Goal: Information Seeking & Learning: Learn about a topic

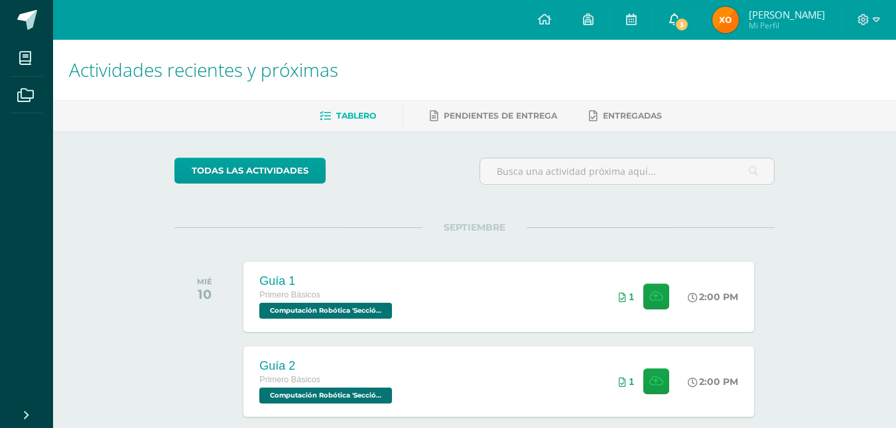
click at [679, 24] on icon at bounding box center [674, 19] width 11 height 12
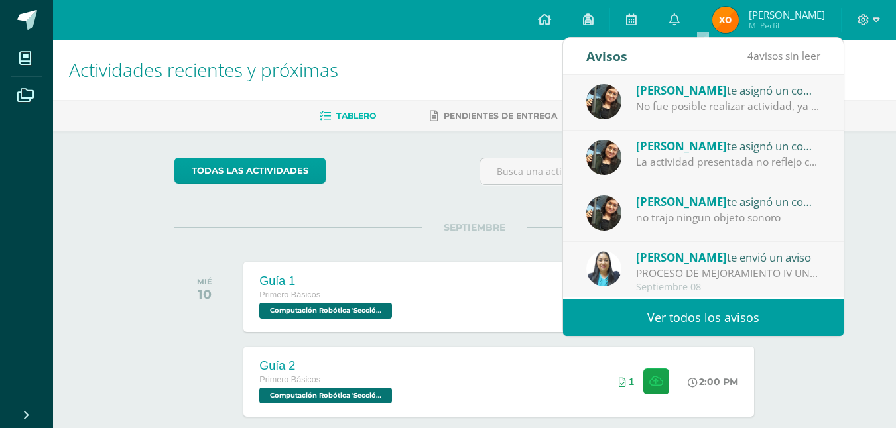
click at [733, 110] on div "No fue posible realizar actividad, ya que no trajeron los objetos sonoros" at bounding box center [728, 106] width 184 height 15
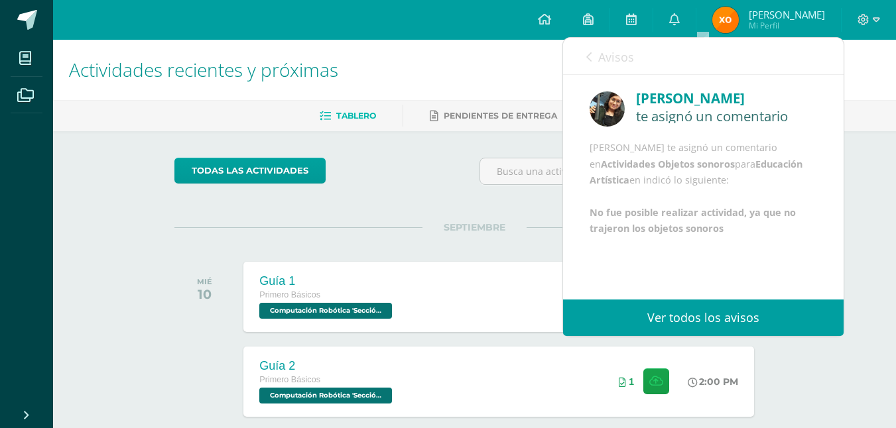
click at [583, 62] on div "Avisos 3 avisos sin leer Avisos" at bounding box center [703, 56] width 280 height 37
click at [586, 58] on icon at bounding box center [588, 57] width 5 height 11
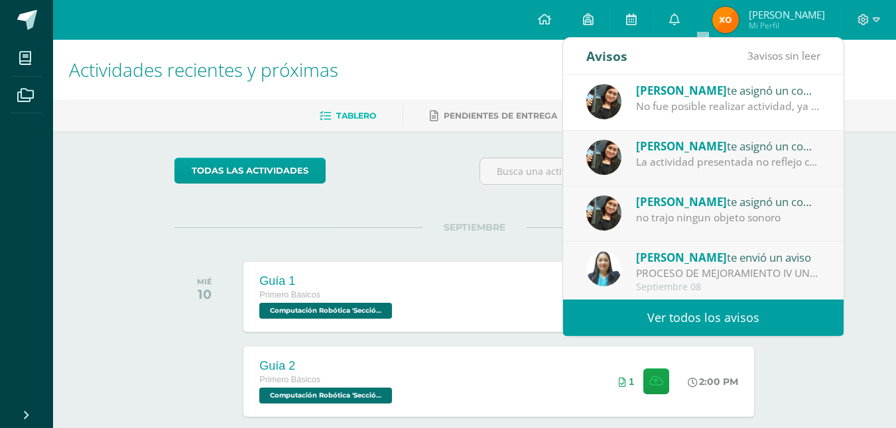
click at [683, 153] on span "[PERSON_NAME]" at bounding box center [681, 146] width 91 height 15
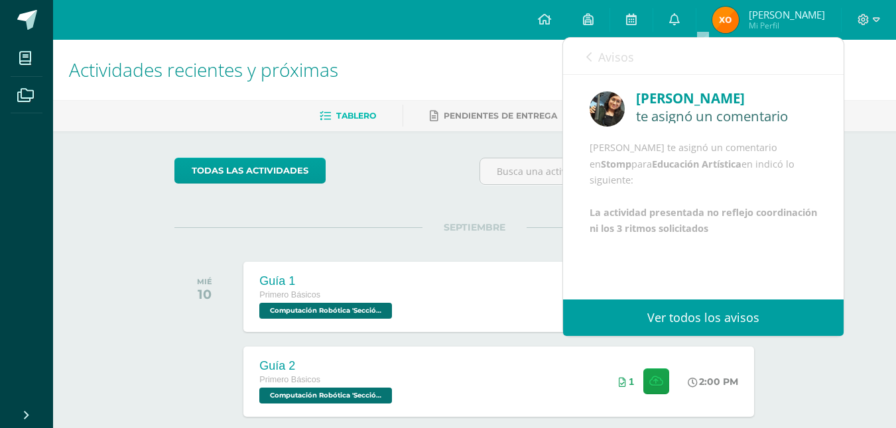
scroll to position [16, 0]
click at [585, 37] on div "Avisos 2 avisos sin leer Avisos [PERSON_NAME] te asignó un comentario en 'Activ…" at bounding box center [703, 187] width 282 height 300
click at [595, 49] on link "Avisos" at bounding box center [610, 57] width 48 height 38
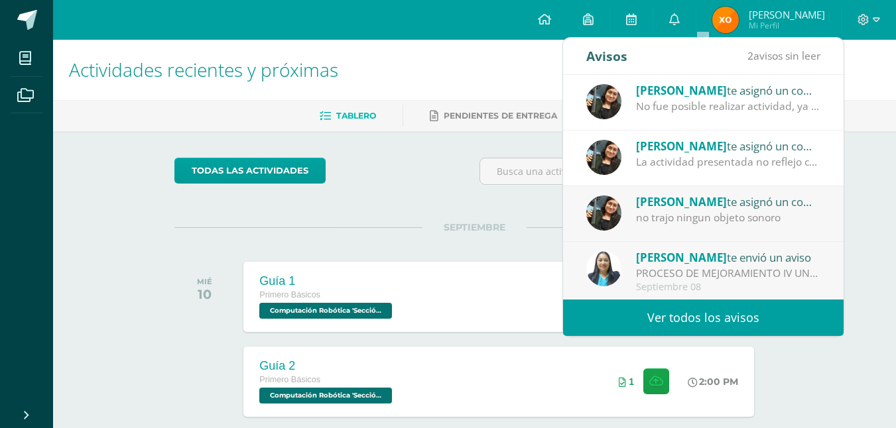
click at [682, 199] on span "[PERSON_NAME]" at bounding box center [681, 201] width 91 height 15
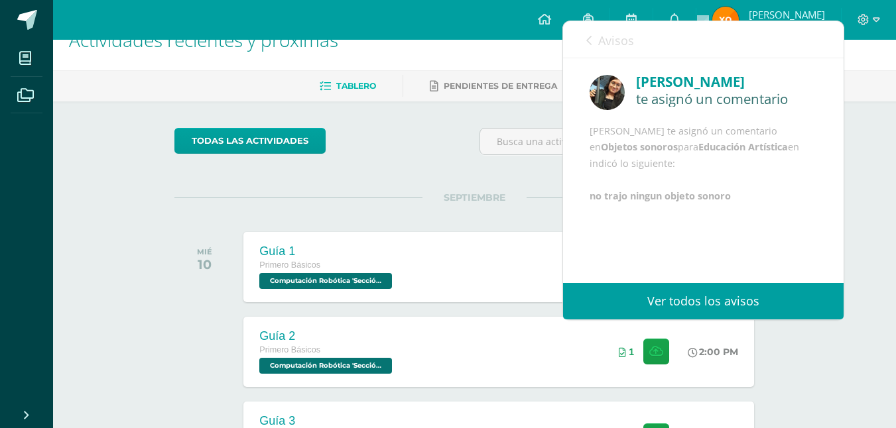
scroll to position [31, 0]
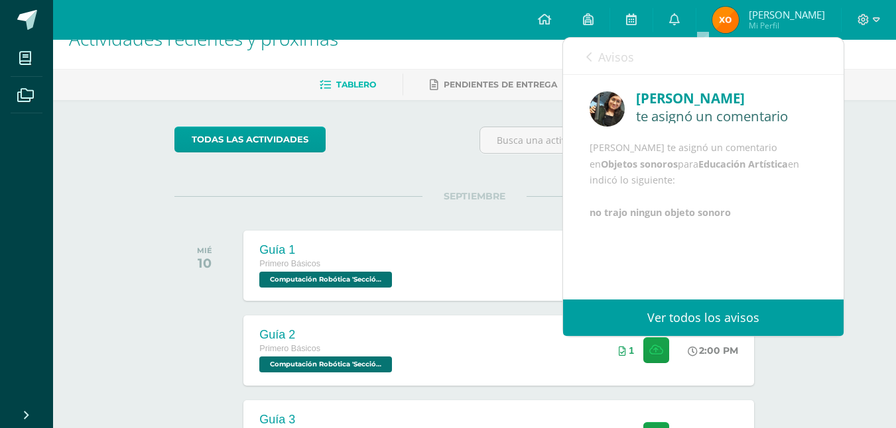
click at [591, 55] on icon at bounding box center [588, 57] width 5 height 11
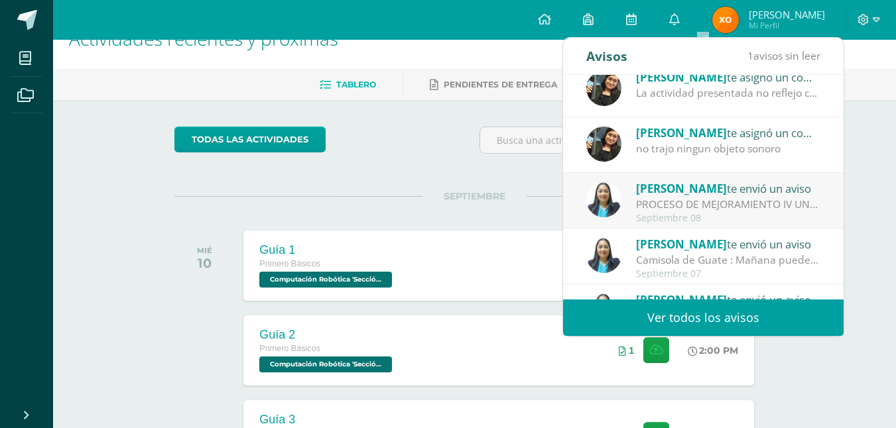
scroll to position [70, 0]
click at [748, 207] on div "PROCESO DE MEJORAMIENTO IV UNIDAD: Bendiciones a cada uno El día de hoy estará …" at bounding box center [728, 203] width 184 height 15
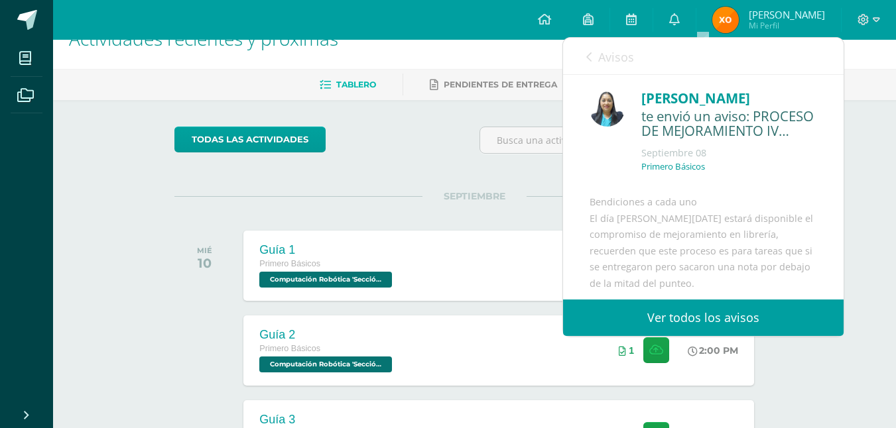
click at [589, 73] on link "Avisos" at bounding box center [610, 57] width 48 height 38
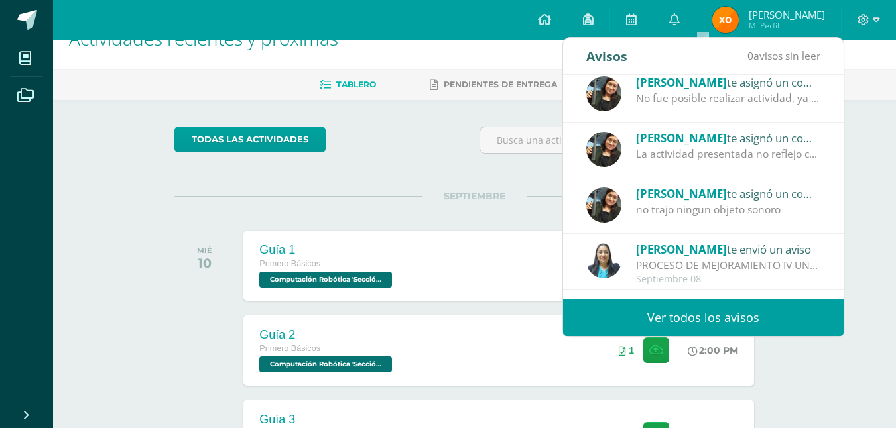
scroll to position [0, 0]
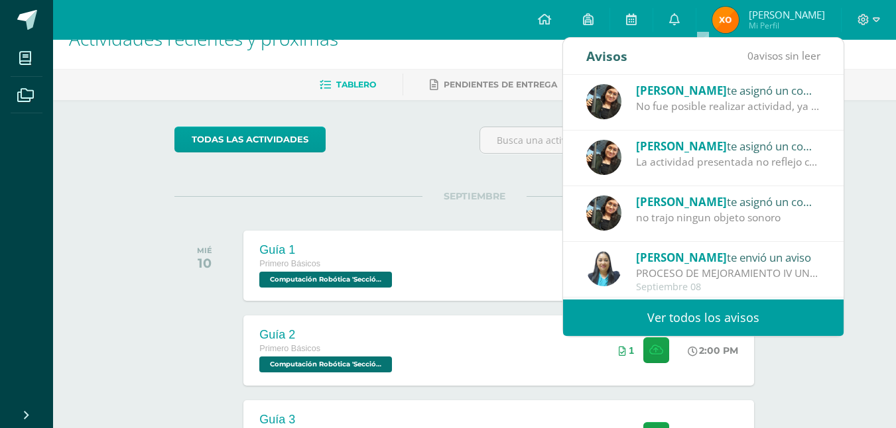
click at [811, 166] on div "Amy Martinez te asignó un comentario en 'Stomp' para 'Educación Artística' La a…" at bounding box center [703, 159] width 280 height 56
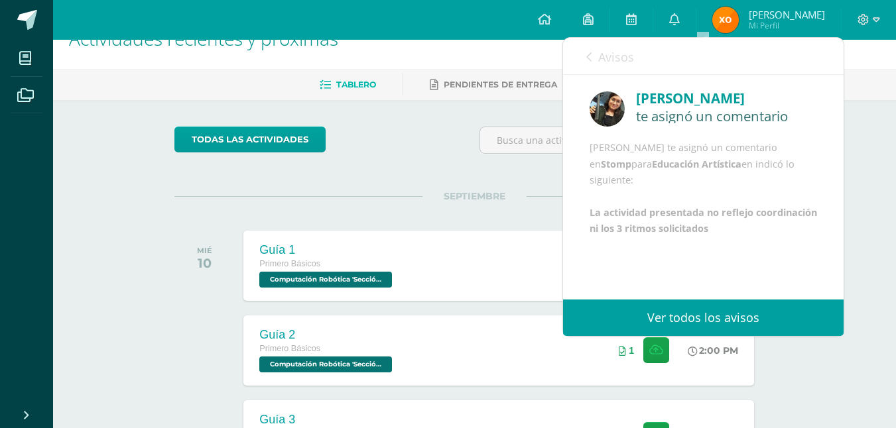
scroll to position [16, 0]
click at [596, 55] on link "Avisos" at bounding box center [610, 57] width 48 height 38
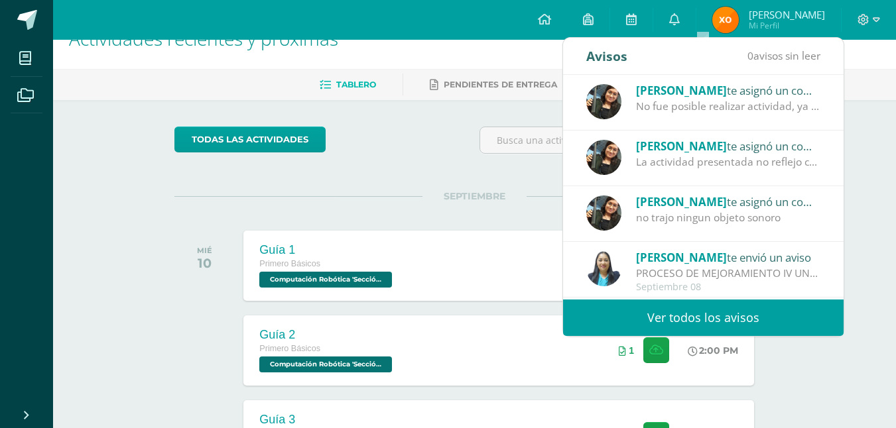
click at [622, 107] on div "Amy Martinez te asignó un comentario en 'Actividades Objetos sonoros' para 'Edu…" at bounding box center [703, 98] width 234 height 33
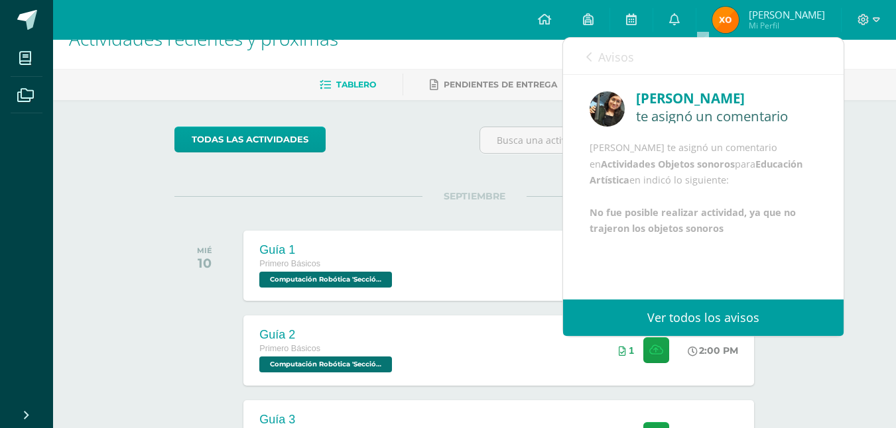
click at [597, 60] on link "Avisos" at bounding box center [610, 57] width 48 height 38
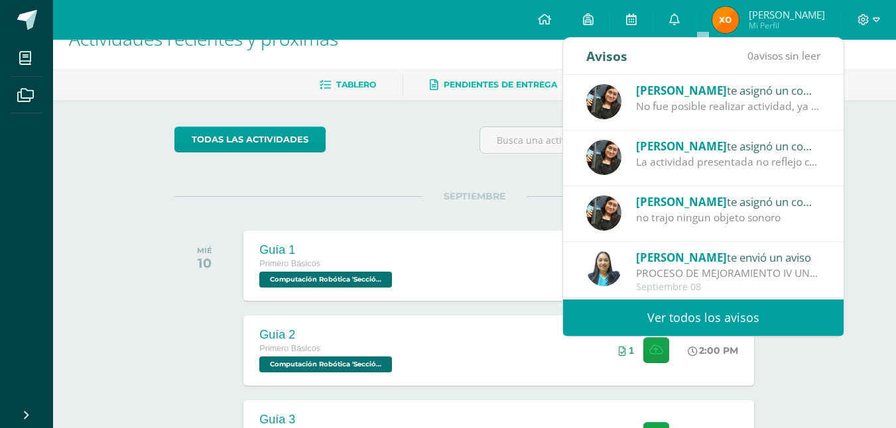
click at [466, 76] on link "Pendientes de entrega" at bounding box center [493, 84] width 127 height 21
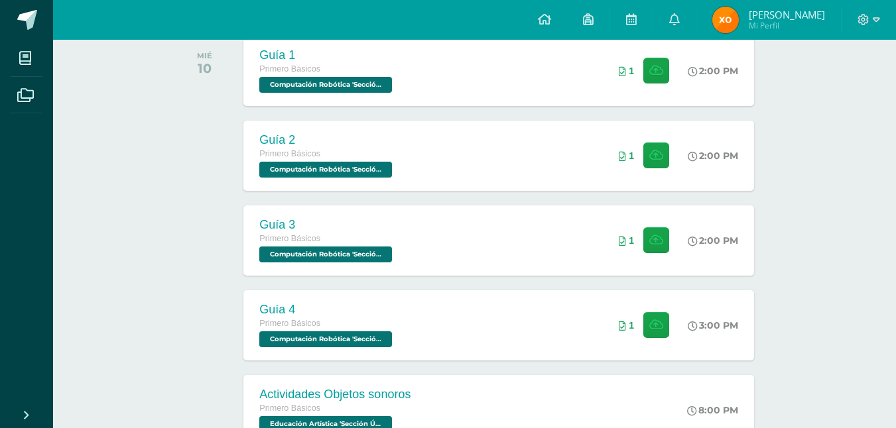
scroll to position [255, 0]
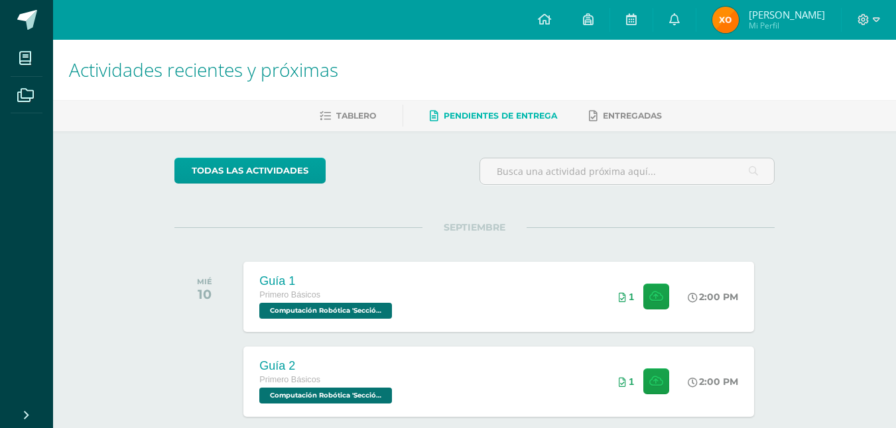
scroll to position [64, 0]
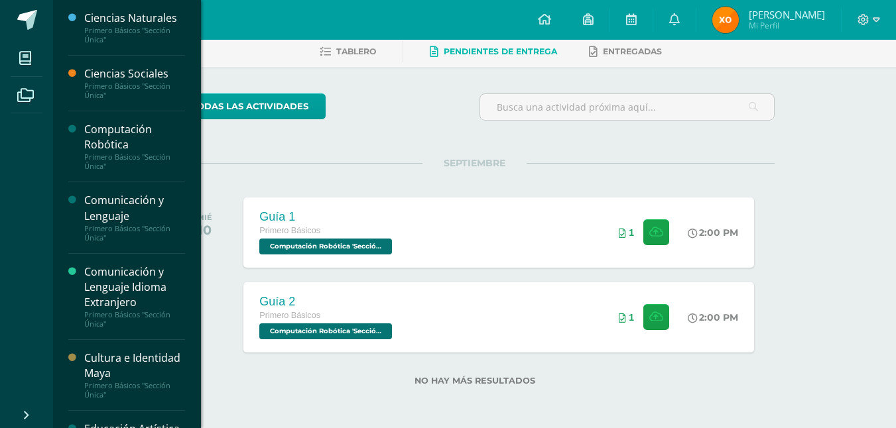
click at [102, 84] on div "Primero Básicos "Sección Única"" at bounding box center [134, 91] width 101 height 19
click at [101, 84] on div "Primero Básicos "Sección Única"" at bounding box center [134, 91] width 101 height 19
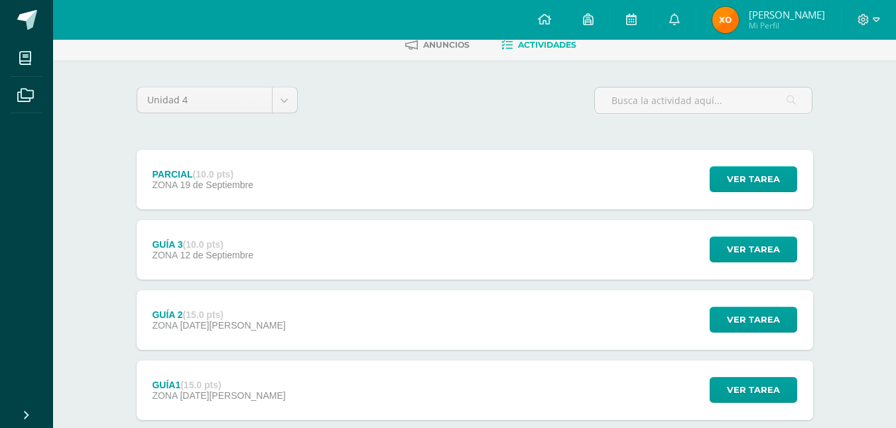
scroll to position [68, 0]
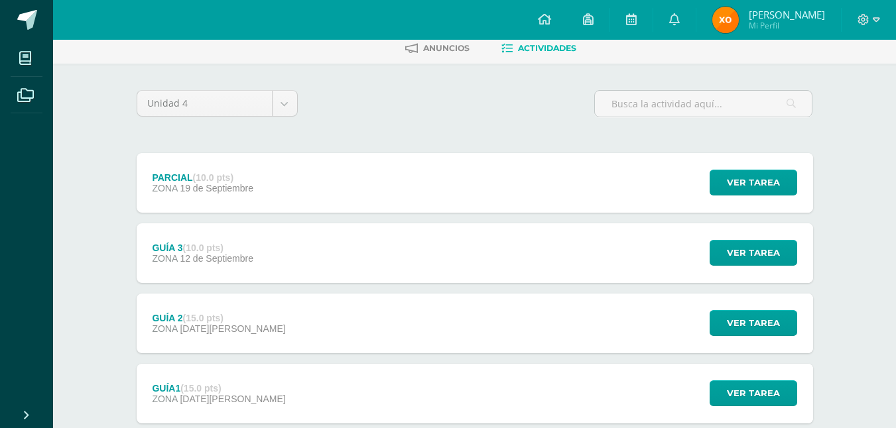
click at [471, 238] on div "GUÍA 3 (10.0 pts) ZONA 12 de Septiembre Ver tarea GUÍA 3 Ciencias Sociales Carg…" at bounding box center [475, 253] width 676 height 60
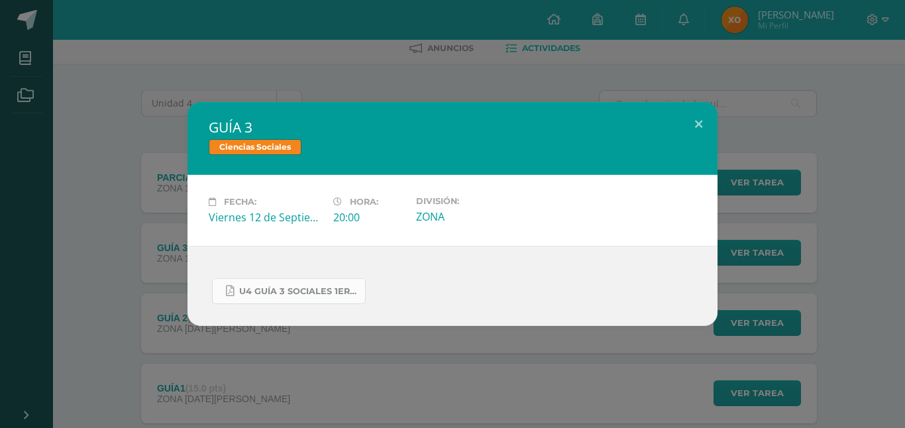
click at [344, 289] on span "U4 GUÍA 3 SOCIALES 1ERO.pdf" at bounding box center [298, 291] width 119 height 11
click at [696, 119] on button at bounding box center [699, 124] width 38 height 45
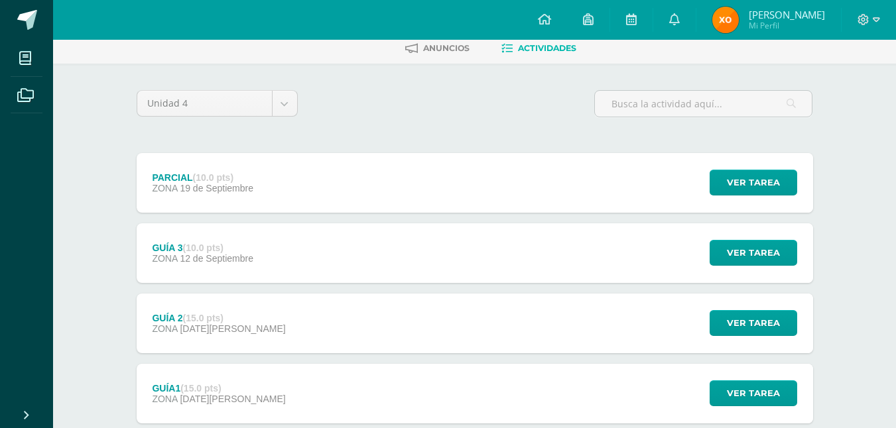
click at [579, 191] on div "PARCIAL (10.0 pts) ZONA 19 de Septiembre Ver tarea PARCIAL Ciencias Sociales Ca…" at bounding box center [475, 183] width 676 height 60
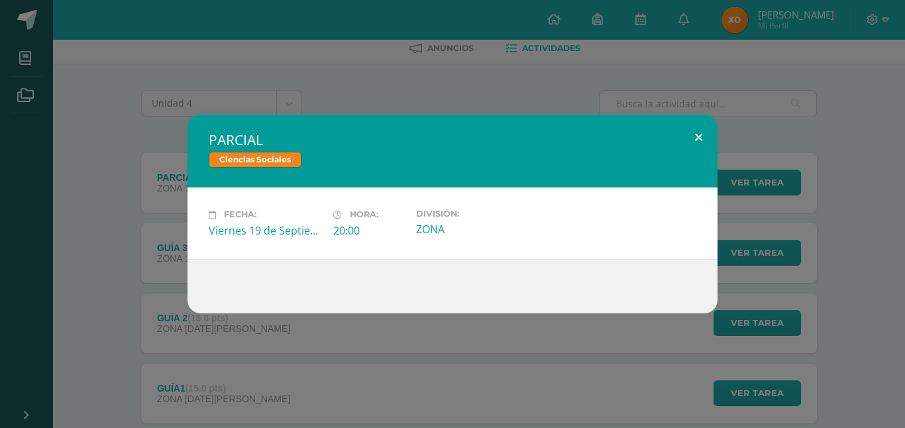
click at [695, 135] on button at bounding box center [699, 137] width 38 height 45
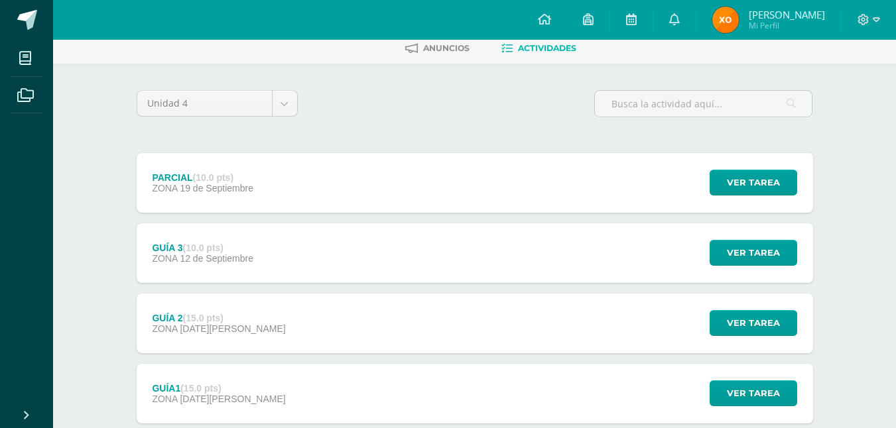
click at [276, 192] on div "PARCIAL (10.0 pts) ZONA 19 de Septiembre Ver tarea PARCIAL Ciencias Sociales Fe…" at bounding box center [475, 183] width 676 height 60
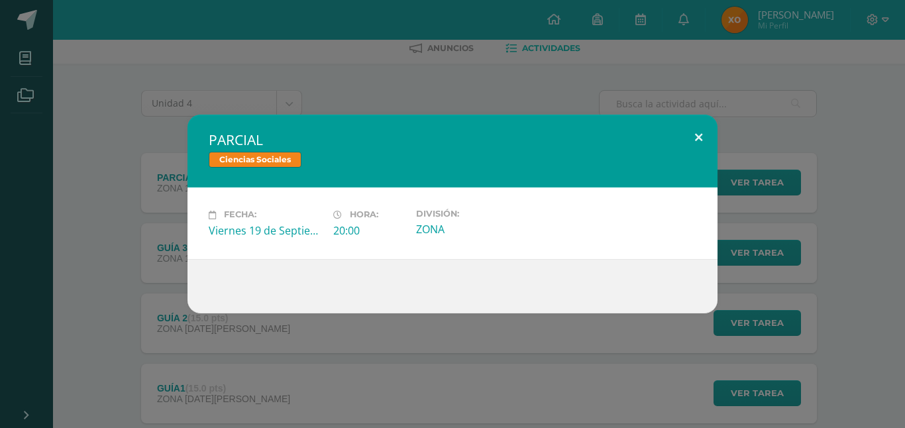
click at [697, 123] on button at bounding box center [699, 137] width 38 height 45
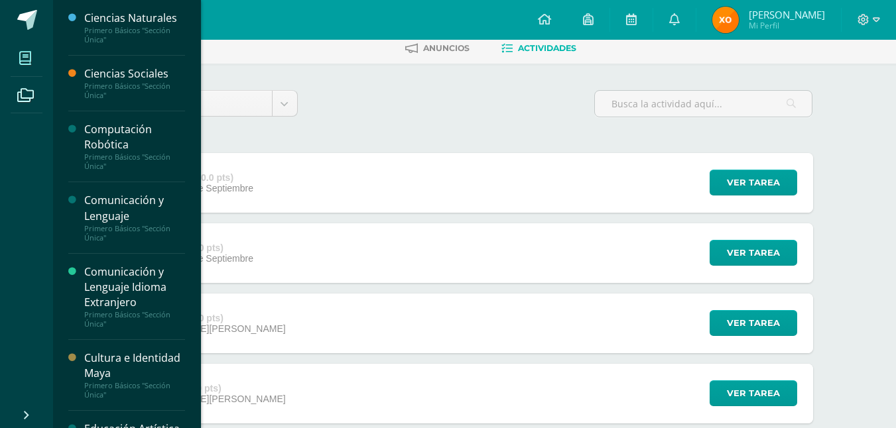
click at [25, 58] on icon at bounding box center [25, 58] width 12 height 13
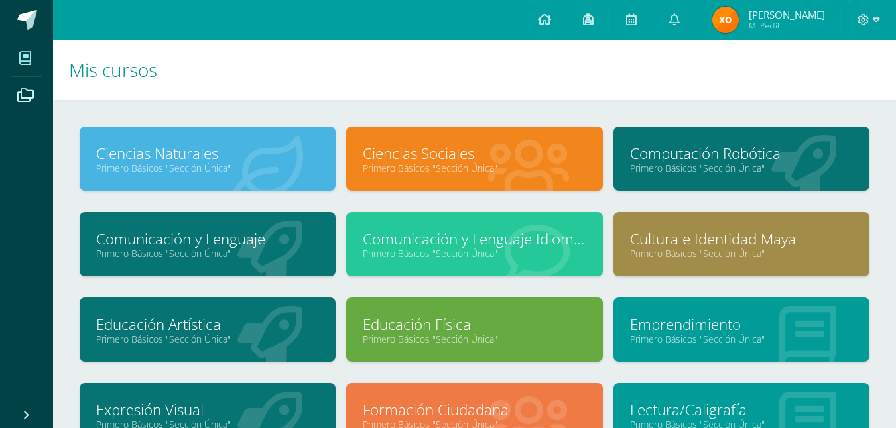
click at [768, 240] on link "Cultura e Identidad Maya" at bounding box center [741, 239] width 223 height 21
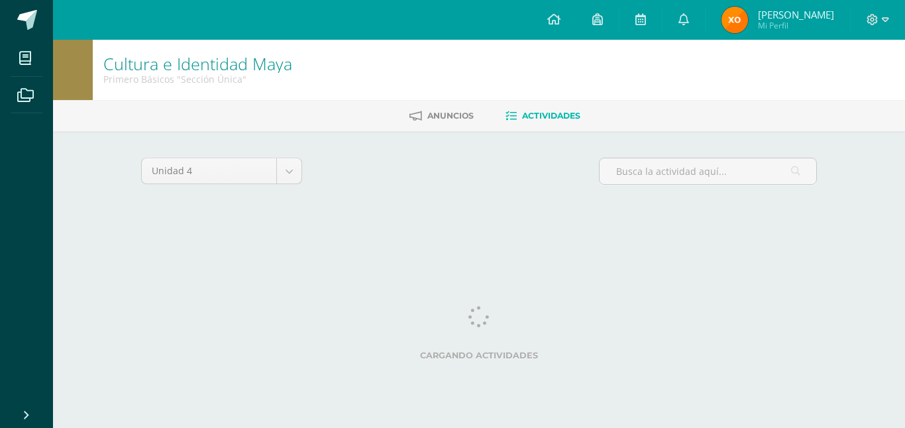
click at [756, 241] on div "Unidad 4 Unidad 1 Unidad 2 Unidad 3 Unidad 4 Cargando actividades No tienes act…" at bounding box center [479, 189] width 729 height 116
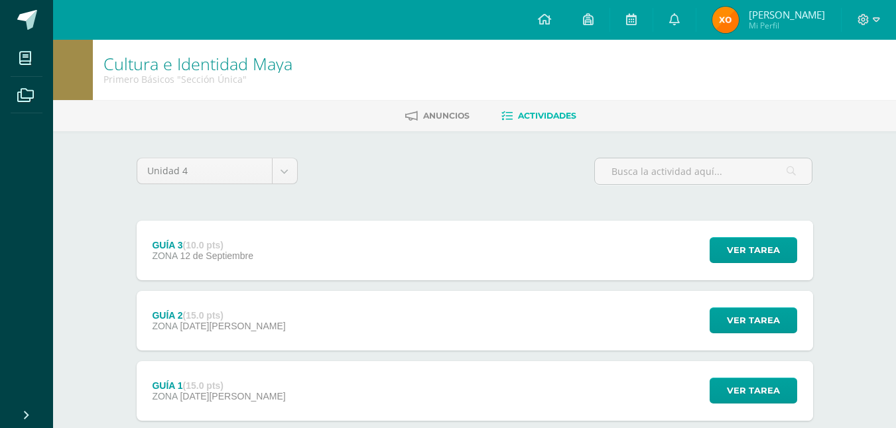
click at [318, 266] on div "GUÍA 3 (10.0 pts) ZONA 12 de Septiembre Ver tarea GUÍA 3 Cultura e Identidad Ma…" at bounding box center [475, 251] width 676 height 60
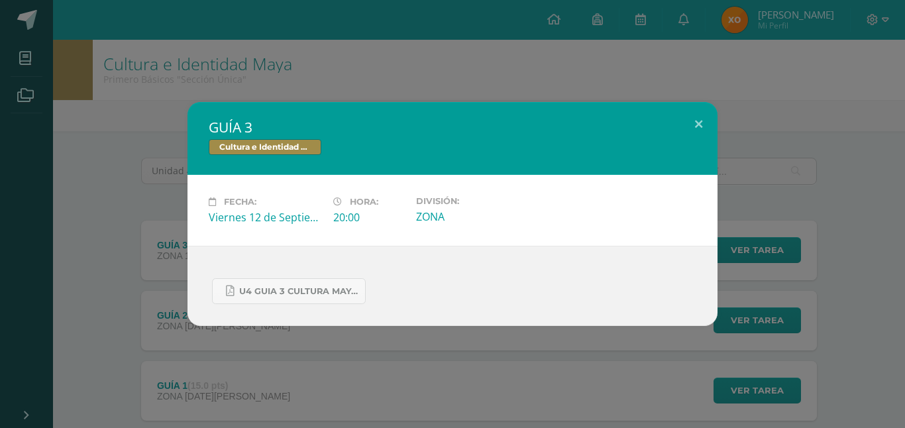
click at [329, 305] on div "U4 GUIA 3 CULTURA MAYA BASICOS.pdf" at bounding box center [453, 286] width 530 height 80
click at [696, 122] on button at bounding box center [699, 124] width 38 height 45
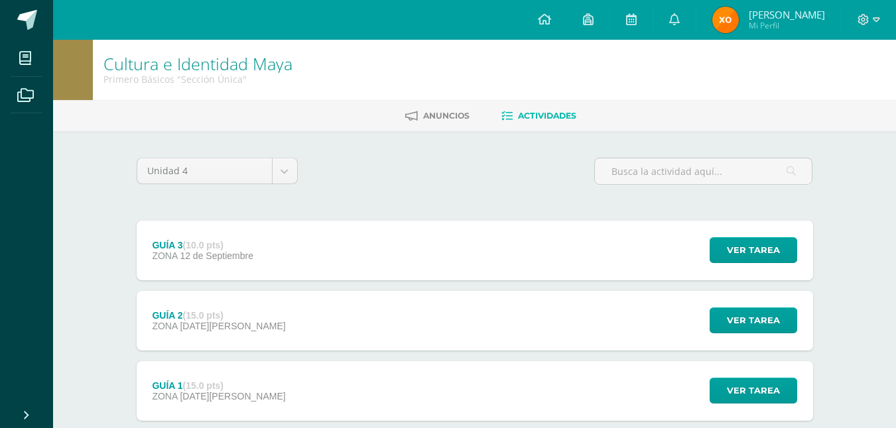
click at [403, 303] on div "GUÍA 2 (15.0 pts) ZONA 29 de Agosto Ver tarea GUÍA 2 Cultura e Identidad Maya C…" at bounding box center [475, 321] width 676 height 60
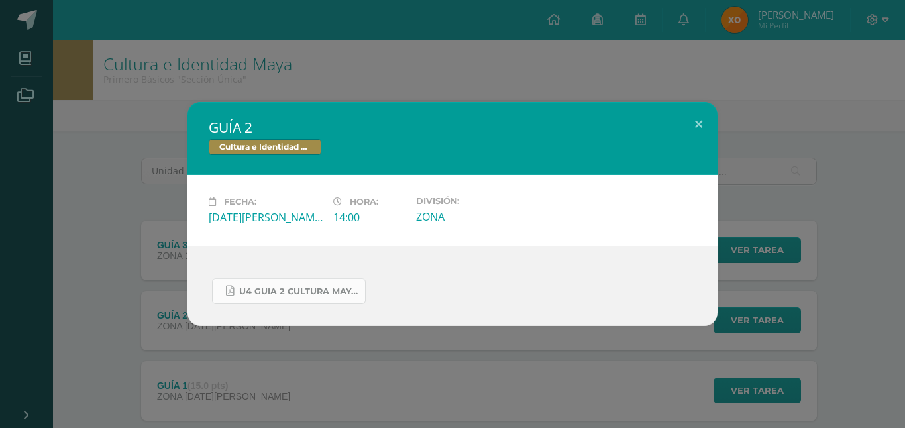
click at [306, 294] on span "U4 GUIA 2 CULTURA MAYA BÁSICOS.pdf" at bounding box center [298, 291] width 119 height 11
click at [701, 128] on button at bounding box center [699, 124] width 38 height 45
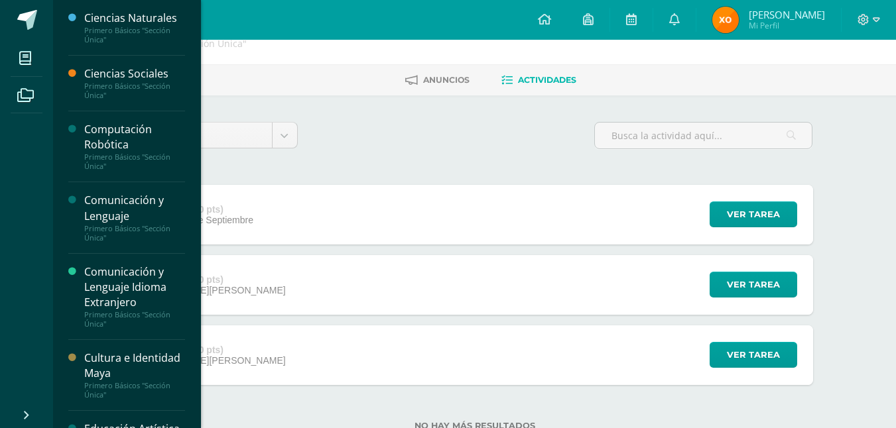
scroll to position [31, 0]
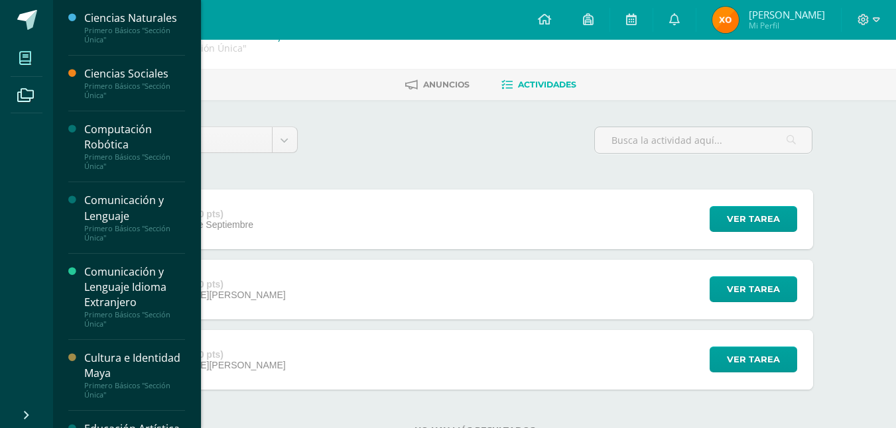
click at [22, 55] on icon at bounding box center [25, 58] width 12 height 13
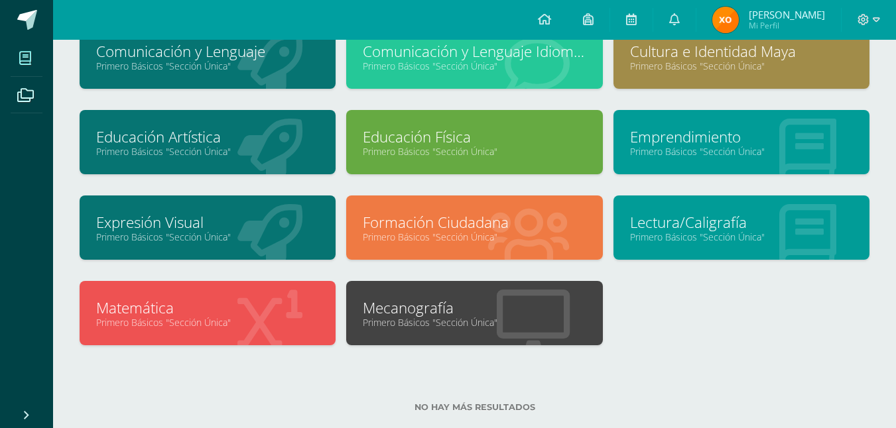
scroll to position [214, 0]
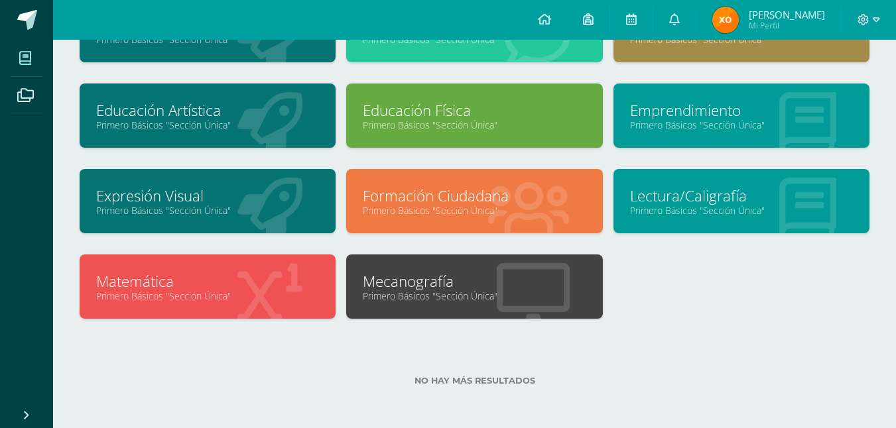
click at [468, 296] on link "Primero Básicos "Sección Única"" at bounding box center [474, 296] width 223 height 13
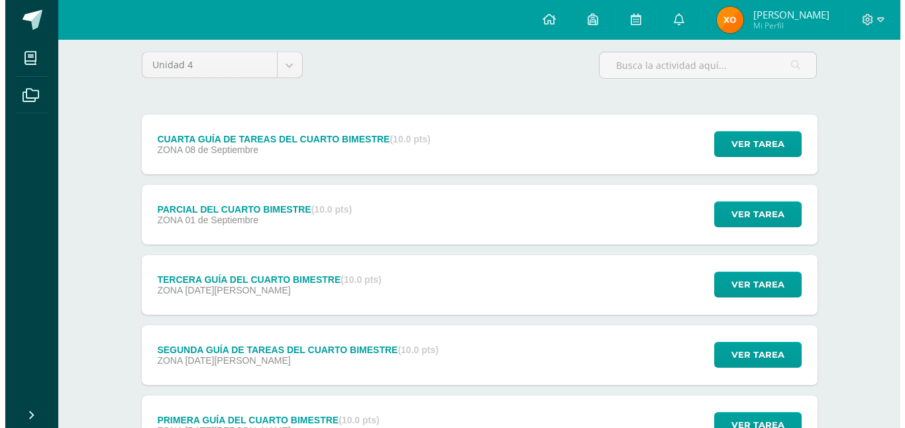
scroll to position [133, 0]
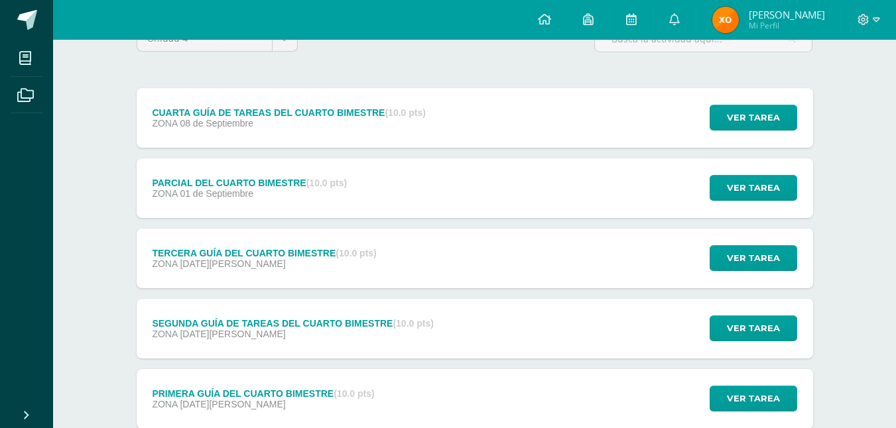
click at [414, 246] on div "TERCERA GUÍA DEL CUARTO BIMESTRE (10.0 pts) ZONA [DATE][PERSON_NAME] Ver tarea …" at bounding box center [475, 259] width 676 height 60
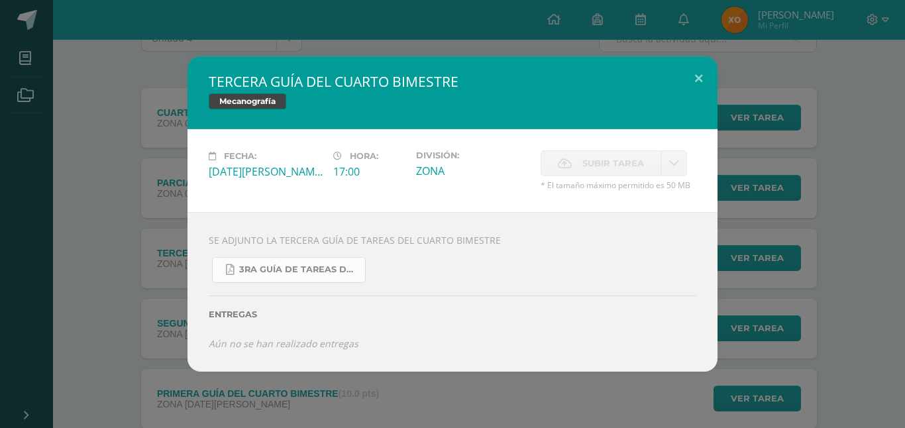
click at [305, 273] on span "3RA GUÍA DE TAREAS DEL CUARTO BIMESTRE DE 1RO BÁSICO [DATE] (1).pdf" at bounding box center [298, 269] width 119 height 11
click at [693, 72] on button at bounding box center [699, 78] width 38 height 45
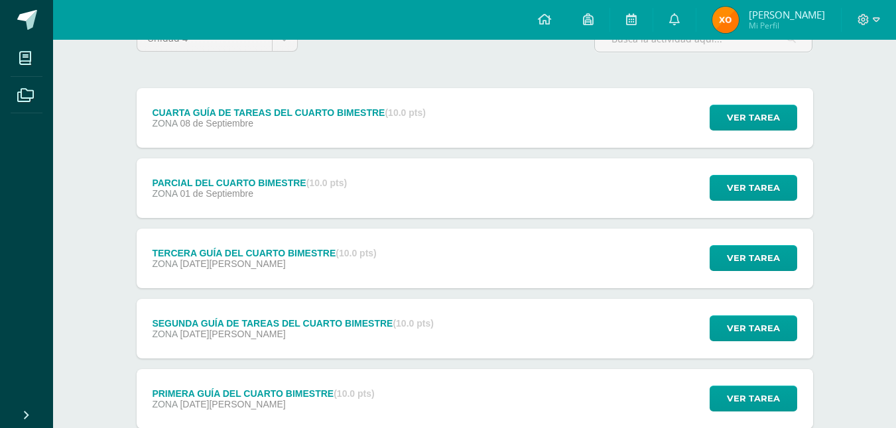
click at [568, 189] on div "PARCIAL DEL CUARTO BIMESTRE (10.0 pts) ZONA [DATE] Ver tarea PARCIAL DEL CUARTO…" at bounding box center [475, 188] width 676 height 60
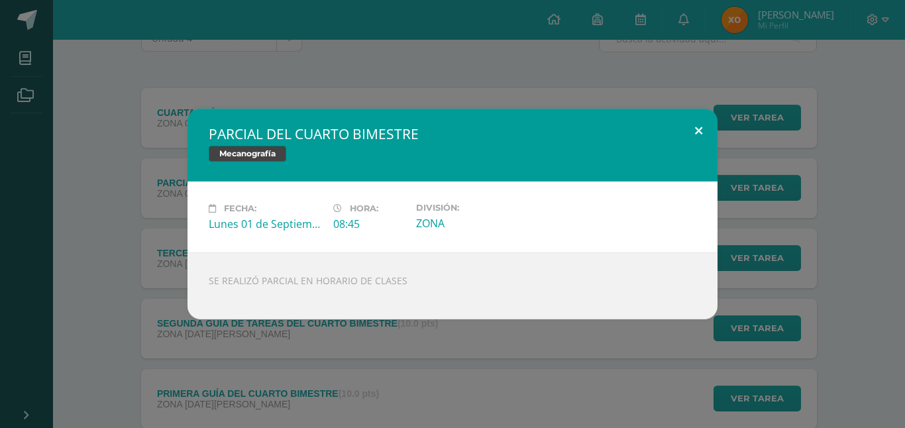
click at [693, 134] on button at bounding box center [699, 131] width 38 height 45
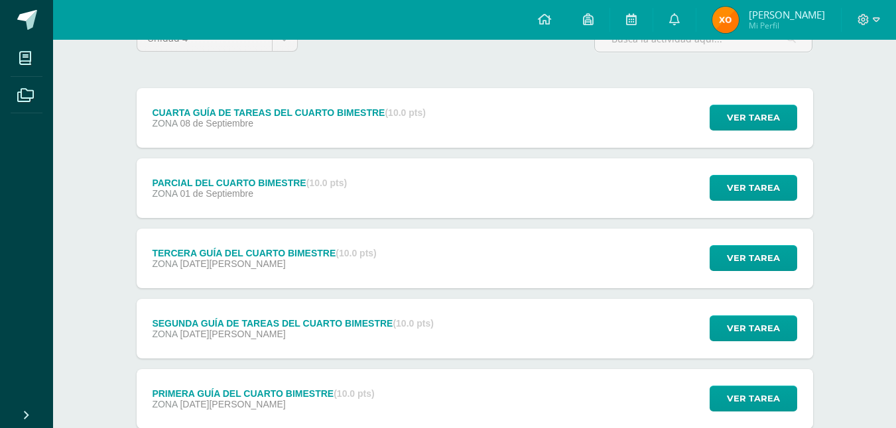
click at [490, 122] on div "CUARTA GUÍA DE TAREAS DEL CUARTO BIMESTRE (10.0 pts) ZONA [DATE] Ver tarea CUAR…" at bounding box center [475, 118] width 676 height 60
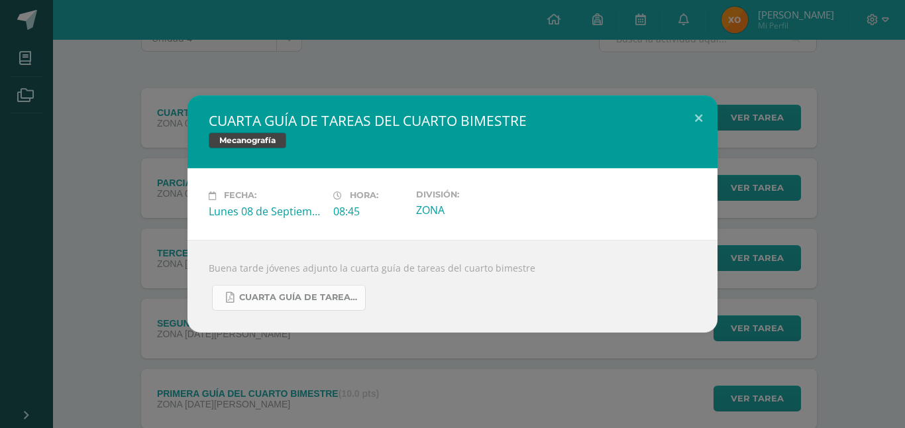
click at [331, 300] on span "CUARTA GUÍA DE TAREAS DEL CUARTO BIMESTRE DE 1RO BÁSICO SEPTIEMBRE.pdf" at bounding box center [298, 297] width 119 height 11
